Goal: Information Seeking & Learning: Learn about a topic

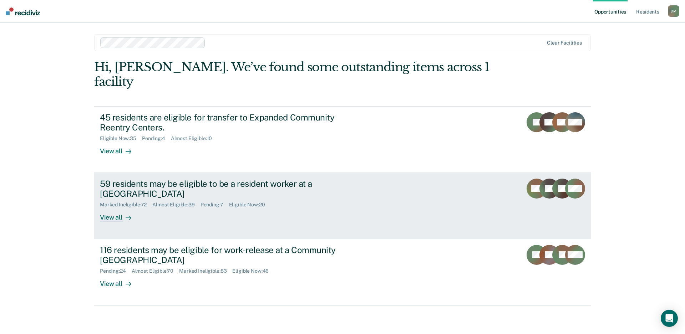
click at [369, 205] on link "59 residents may be eligible to be a resident worker at a Community Reentry Cen…" at bounding box center [342, 206] width 497 height 66
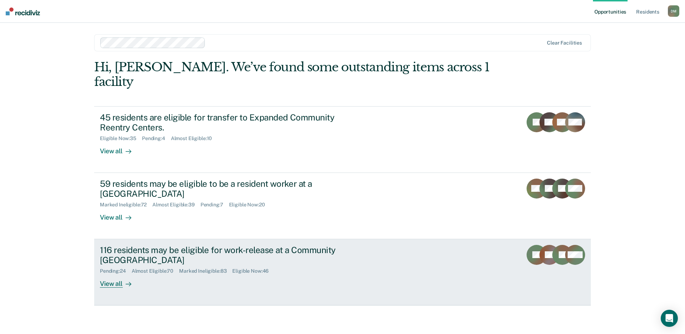
click at [289, 250] on div "116 residents may be eligible for work-release at a Community [GEOGRAPHIC_DATA]" at bounding box center [225, 255] width 250 height 21
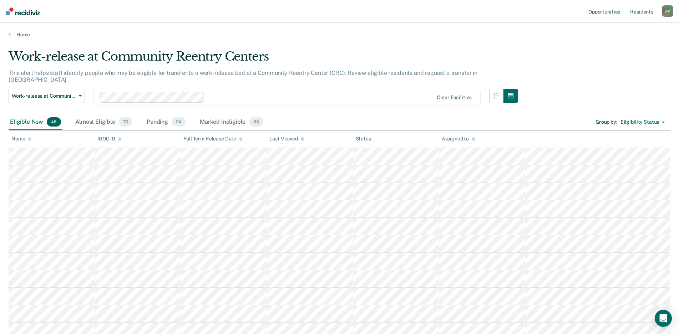
click at [302, 141] on div at bounding box center [303, 139] width 4 height 6
click at [90, 116] on div "Almost Eligible 70" at bounding box center [104, 123] width 60 height 16
click at [27, 115] on div "Eligible Now 46" at bounding box center [36, 123] width 54 height 16
click at [62, 93] on span "Work-release at Community Reentry Centers" at bounding box center [44, 96] width 64 height 6
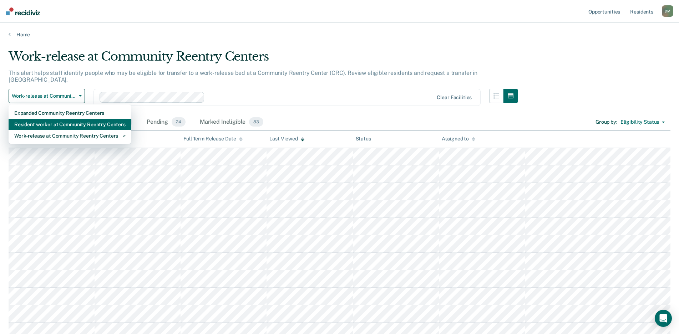
click at [52, 119] on div "Resident worker at Community Reentry Centers" at bounding box center [69, 124] width 111 height 11
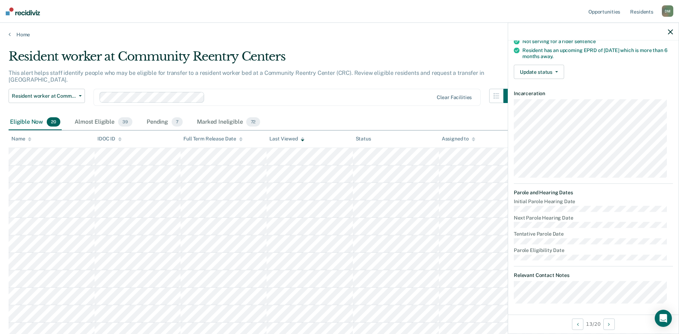
scroll to position [135, 0]
click at [87, 116] on div "Almost Eligible 39" at bounding box center [103, 123] width 61 height 16
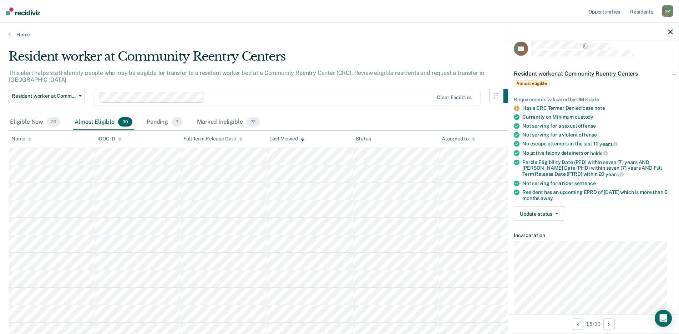
scroll to position [0, 0]
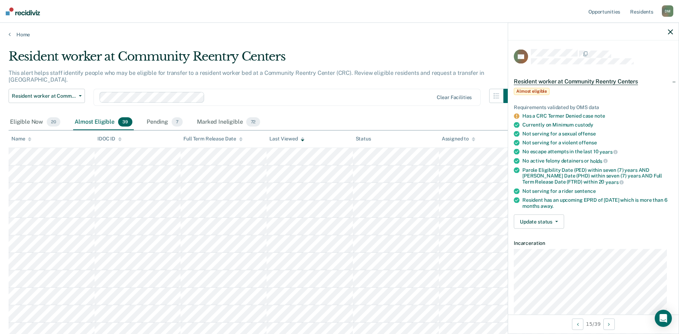
click at [671, 34] on icon "button" at bounding box center [670, 31] width 5 height 5
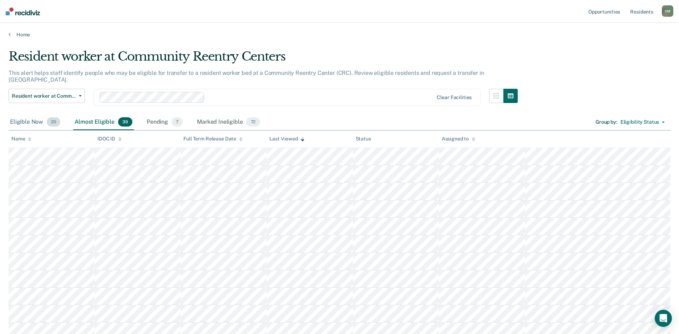
click at [18, 117] on div "Eligible Now 20" at bounding box center [35, 123] width 53 height 16
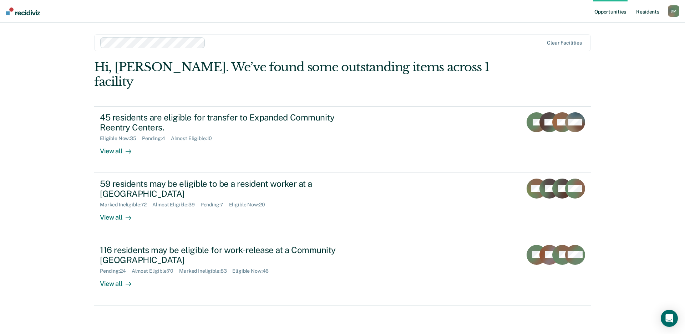
click at [644, 13] on link "Resident s" at bounding box center [648, 11] width 26 height 23
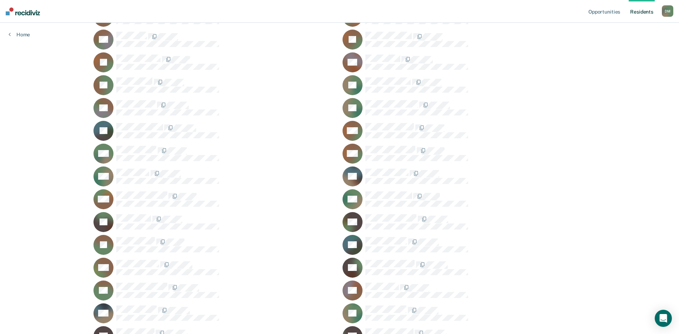
scroll to position [5690, 0]
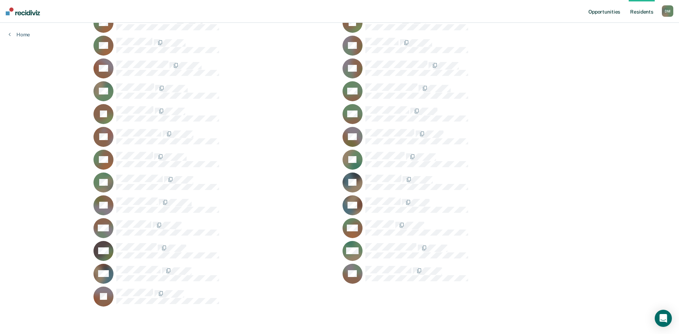
click at [597, 12] on link "Opportunities" at bounding box center [604, 11] width 35 height 23
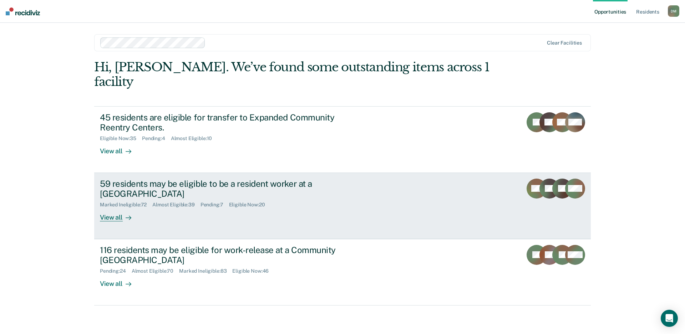
click at [286, 182] on div "59 residents may be eligible to be a resident worker at a [GEOGRAPHIC_DATA]" at bounding box center [225, 189] width 250 height 21
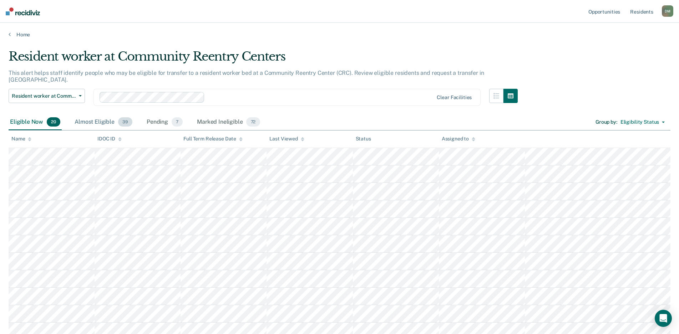
click at [87, 116] on div "Almost Eligible 39" at bounding box center [103, 123] width 61 height 16
click at [156, 117] on div "Pending 7" at bounding box center [164, 123] width 39 height 16
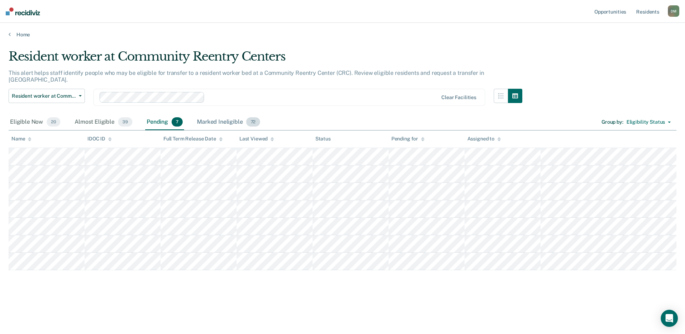
click at [221, 116] on div "Marked Ineligible 72" at bounding box center [229, 123] width 66 height 16
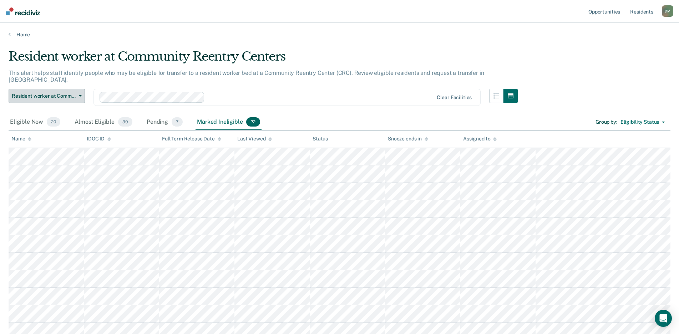
click at [70, 93] on span "Resident worker at Community Reentry Centers" at bounding box center [44, 96] width 64 height 6
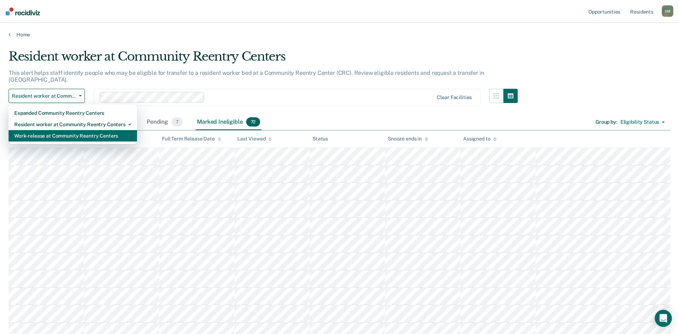
click at [51, 131] on div "Work-release at Community Reentry Centers" at bounding box center [72, 135] width 117 height 11
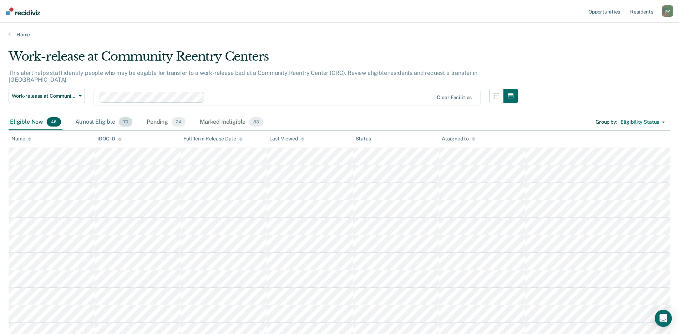
click at [92, 115] on div "Almost Eligible 70" at bounding box center [104, 123] width 60 height 16
click at [152, 115] on div "Pending 24" at bounding box center [166, 123] width 42 height 16
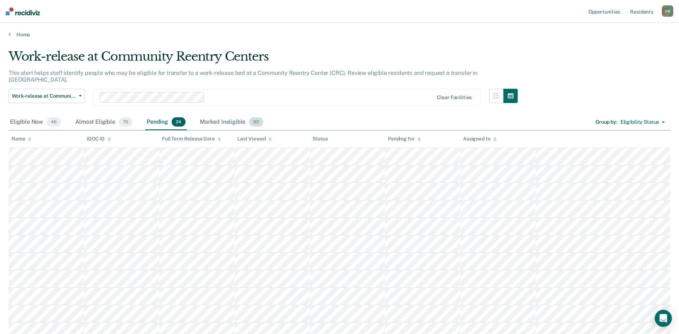
click at [222, 116] on div "Marked Ineligible 83" at bounding box center [231, 123] width 66 height 16
